Goal: Communication & Community: Answer question/provide support

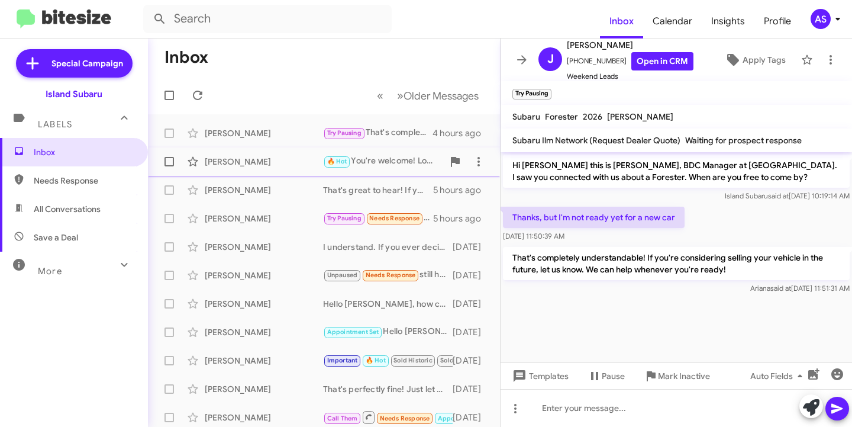
click at [263, 161] on div "[PERSON_NAME]" at bounding box center [264, 162] width 118 height 12
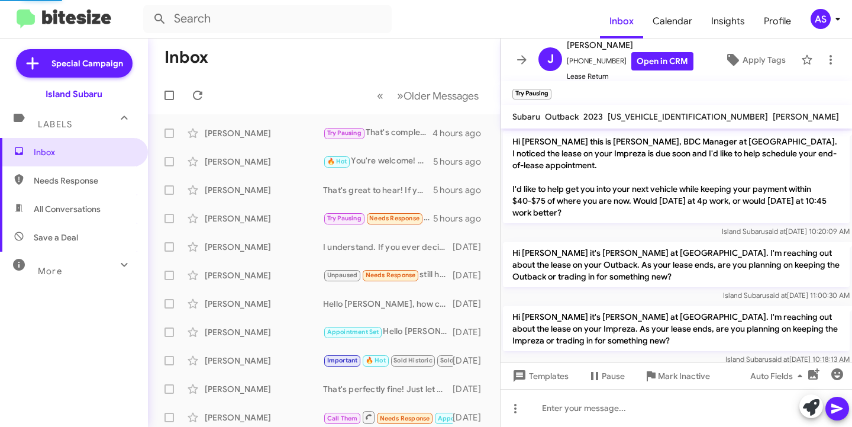
scroll to position [844, 0]
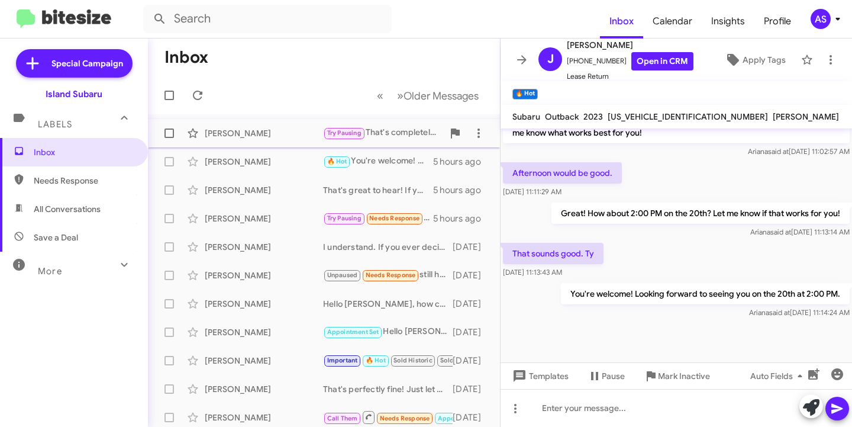
click at [236, 146] on span "[PERSON_NAME] Try Pausing That's completely understandable! If you're consideri…" at bounding box center [324, 133] width 352 height 28
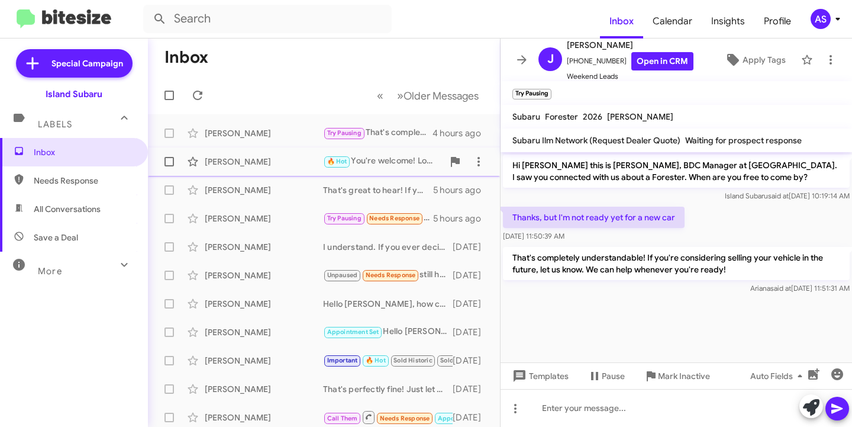
click at [247, 172] on div "[PERSON_NAME] 🔥 Hot You're welcome! Looking forward to seeing you on the 20th a…" at bounding box center [323, 162] width 333 height 24
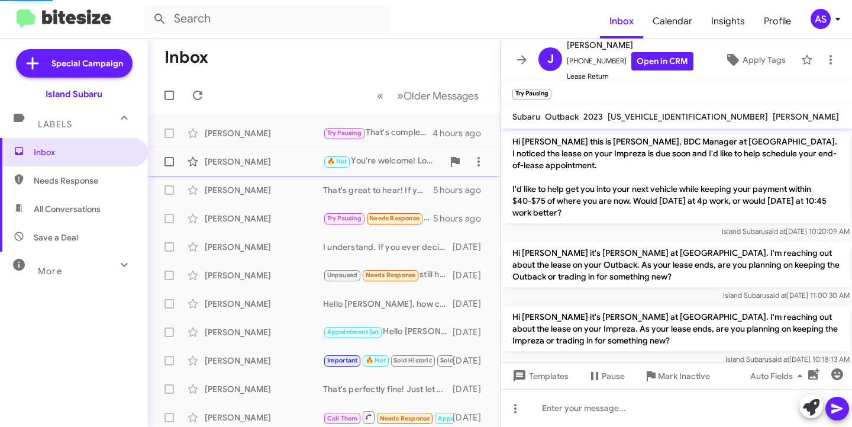
scroll to position [844, 0]
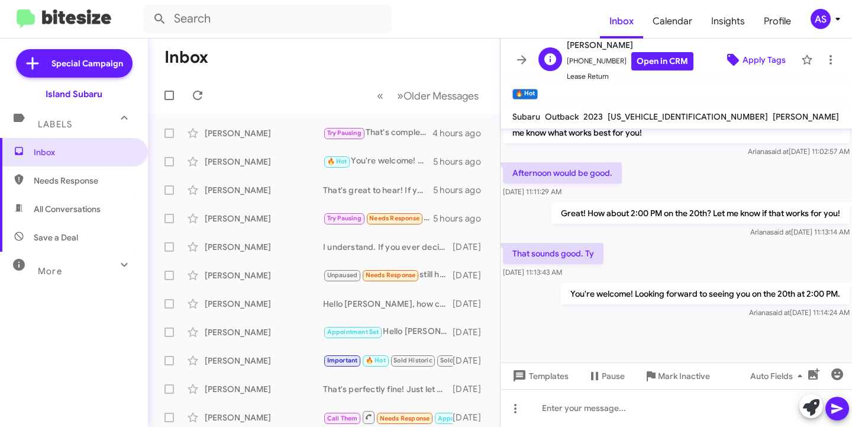
click at [747, 58] on span "Apply Tags" at bounding box center [764, 59] width 43 height 21
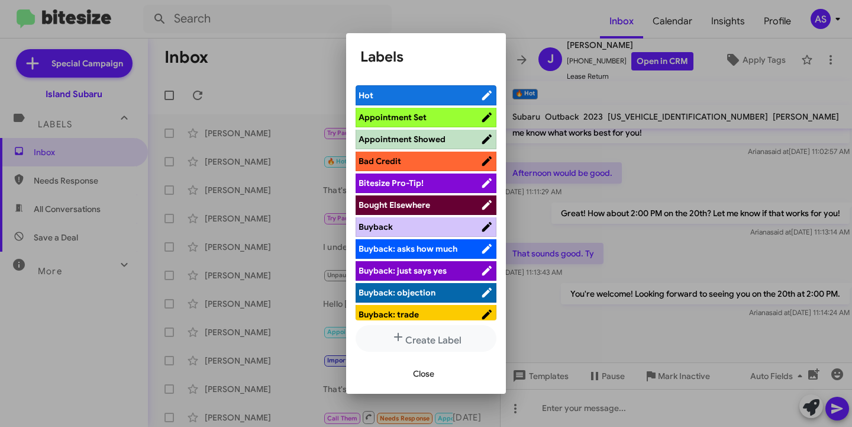
click at [384, 118] on span "Appointment Set" at bounding box center [393, 117] width 68 height 11
click at [428, 380] on span "Close" at bounding box center [423, 373] width 21 height 21
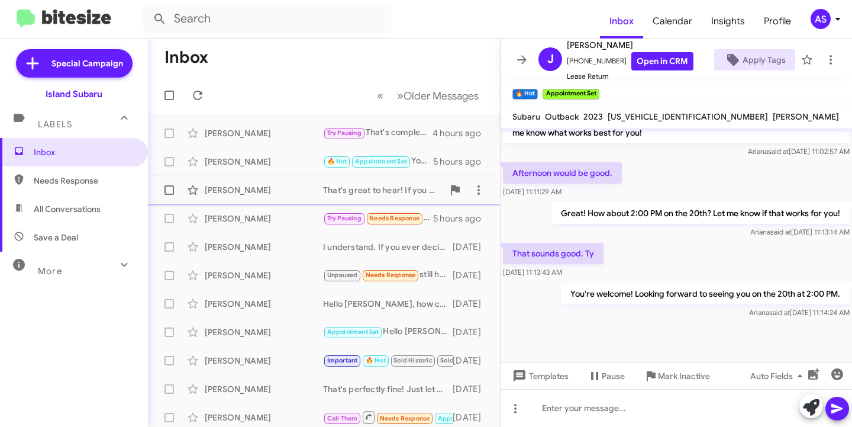
click at [237, 199] on div "[PERSON_NAME] That's great to hear! If you have any questions or need assistanc…" at bounding box center [323, 190] width 333 height 24
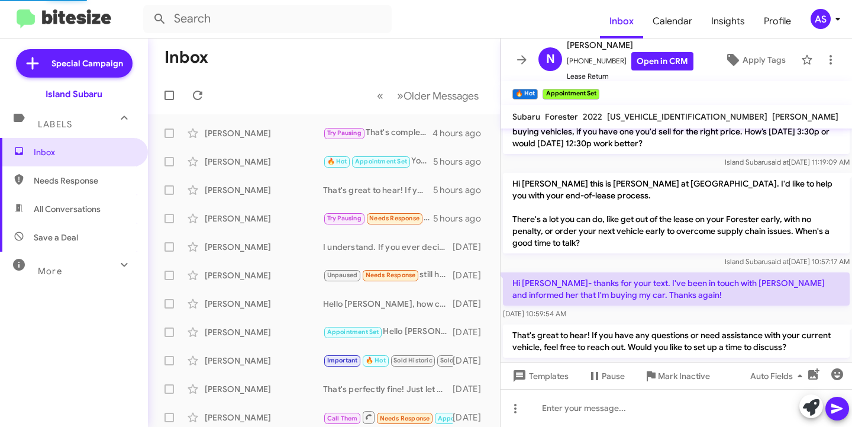
scroll to position [1317, 0]
